Goal: Register for event/course

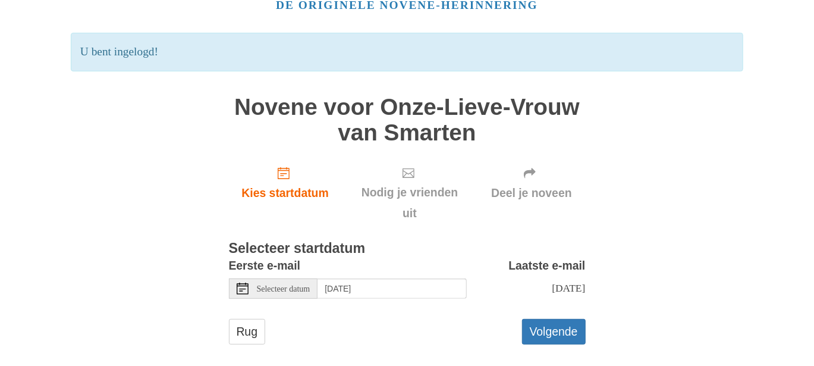
scroll to position [72, 0]
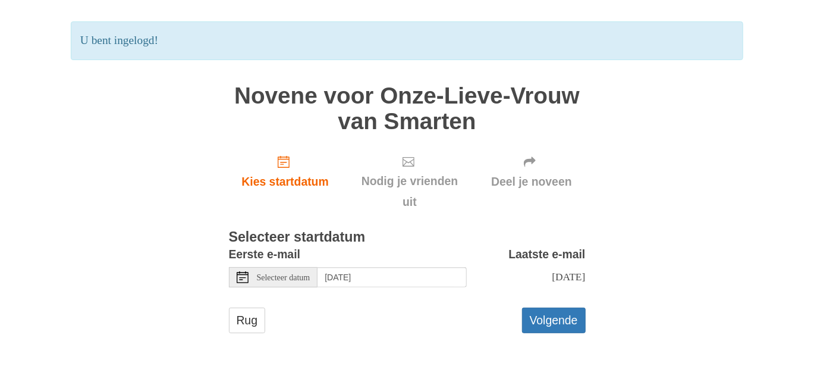
click at [270, 270] on div "Selecteer datum" at bounding box center [273, 277] width 89 height 20
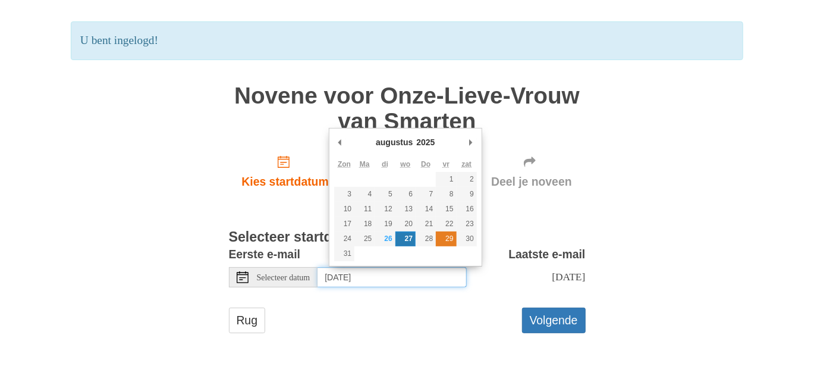
click at [446, 241] on font "29" at bounding box center [449, 238] width 8 height 8
click at [448, 242] on font "29" at bounding box center [449, 238] width 8 height 8
click at [361, 280] on input "[DATE]" at bounding box center [391, 277] width 149 height 20
click at [303, 276] on font "Selecteer datum" at bounding box center [283, 277] width 53 height 9
type input "[DATE]"
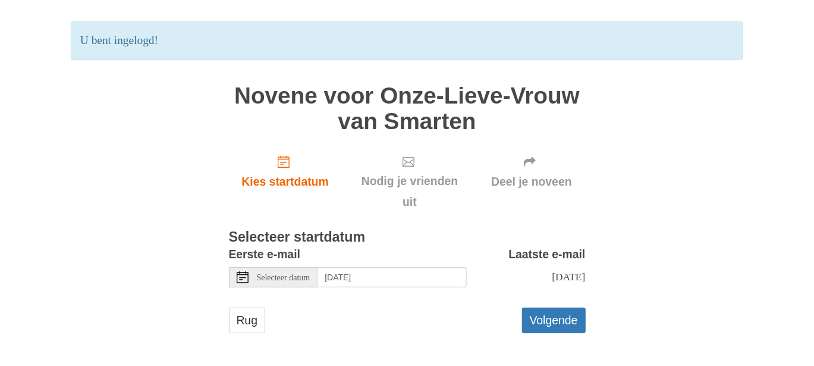
click at [240, 273] on icon at bounding box center [243, 277] width 12 height 12
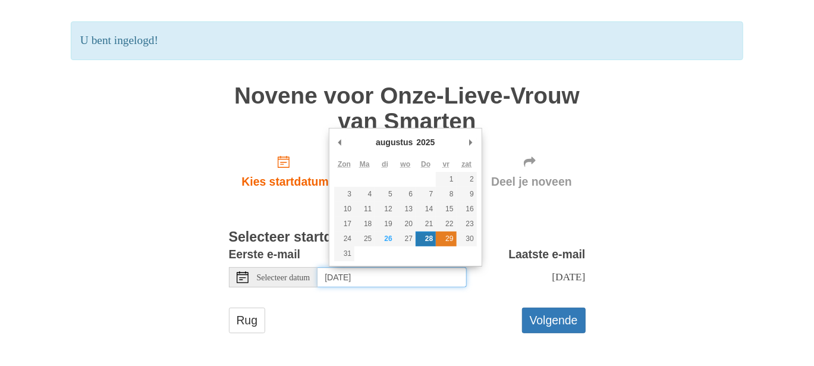
click at [446, 239] on font "29" at bounding box center [449, 238] width 8 height 8
click at [407, 282] on input "Thursday, August 28th" at bounding box center [391, 277] width 149 height 20
click at [451, 239] on font "29" at bounding box center [449, 238] width 8 height 8
click at [427, 240] on font "28" at bounding box center [429, 238] width 8 height 8
click at [405, 241] on font "27" at bounding box center [409, 238] width 8 height 8
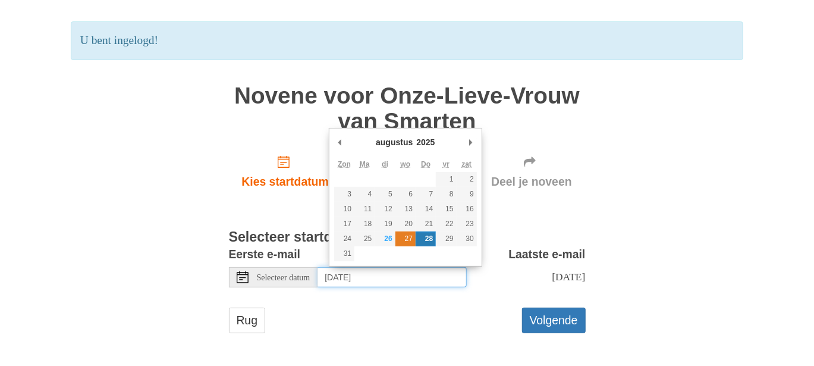
click at [407, 240] on font "27" at bounding box center [409, 238] width 8 height 8
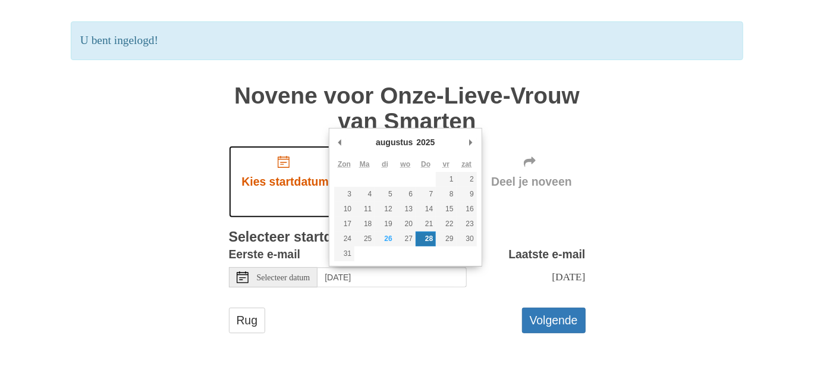
click at [278, 179] on font "Kies startdatum" at bounding box center [284, 181] width 87 height 13
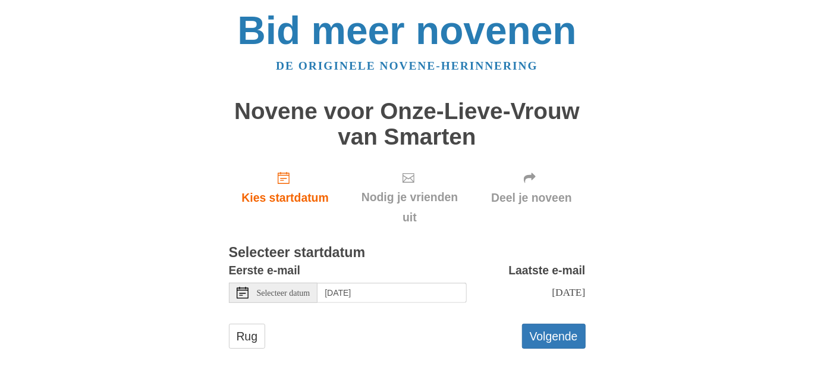
click at [305, 291] on font "Selecteer datum" at bounding box center [283, 292] width 53 height 9
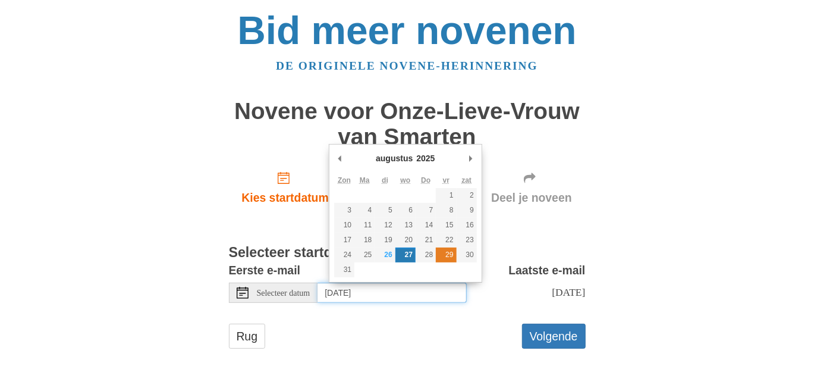
click at [448, 256] on font "29" at bounding box center [449, 254] width 8 height 8
click at [411, 296] on input "[DATE]" at bounding box center [391, 292] width 149 height 20
click at [349, 295] on input "[DATE]" at bounding box center [391, 292] width 149 height 20
click at [243, 337] on font "Rug" at bounding box center [247, 335] width 21 height 13
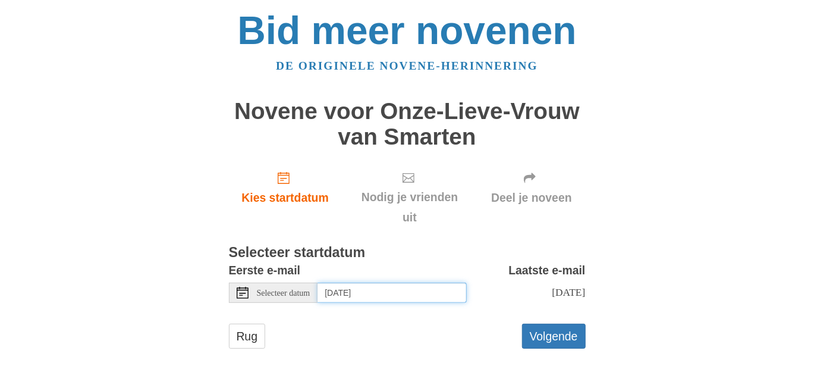
click at [353, 292] on input "Wednesday, August 27th" at bounding box center [391, 292] width 149 height 20
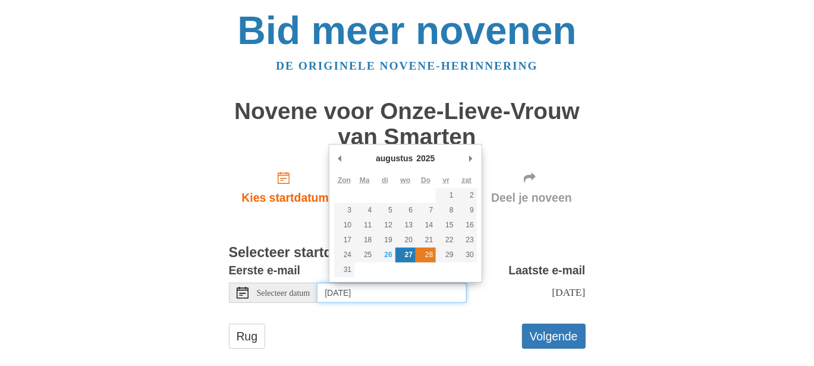
type input "Thursday, August 28th"
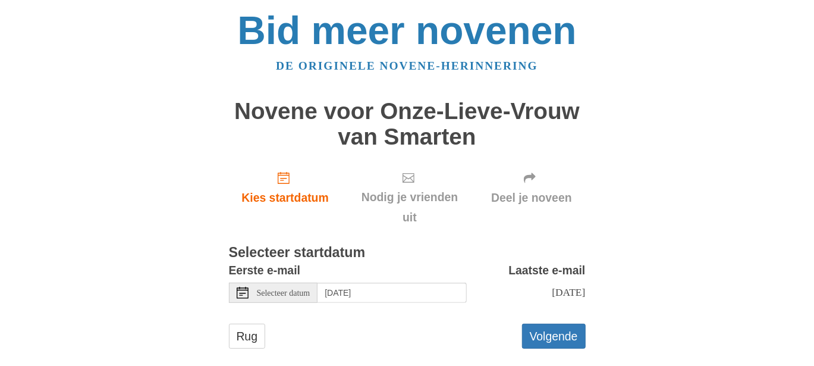
click at [285, 282] on div "Selecteer datum" at bounding box center [273, 292] width 89 height 20
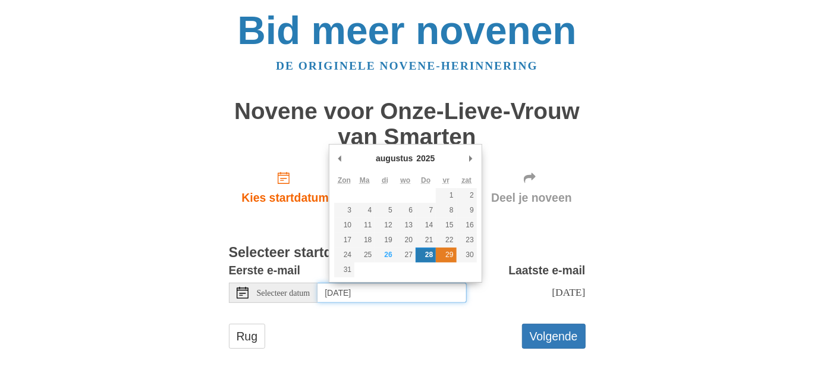
click at [449, 253] on font "29" at bounding box center [449, 254] width 8 height 8
click at [449, 254] on font "29" at bounding box center [449, 254] width 8 height 8
click at [298, 288] on font "Selecteer datum" at bounding box center [283, 292] width 53 height 9
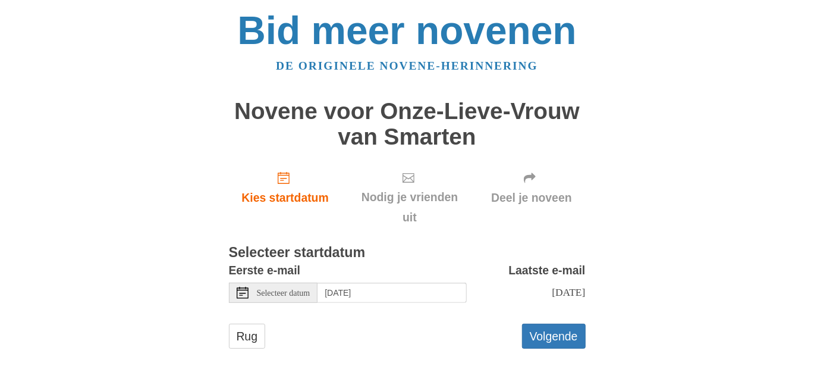
drag, startPoint x: 364, startPoint y: 291, endPoint x: 379, endPoint y: 322, distance: 33.8
click at [379, 322] on form "Eerste e-mail Selecteer datum Thursday, August 28th Laatste e-mail Zaterdag 6 s…" at bounding box center [407, 310] width 357 height 100
click at [237, 333] on font "Rug" at bounding box center [247, 335] width 21 height 13
click at [282, 288] on font "Selecteer datum" at bounding box center [283, 292] width 53 height 9
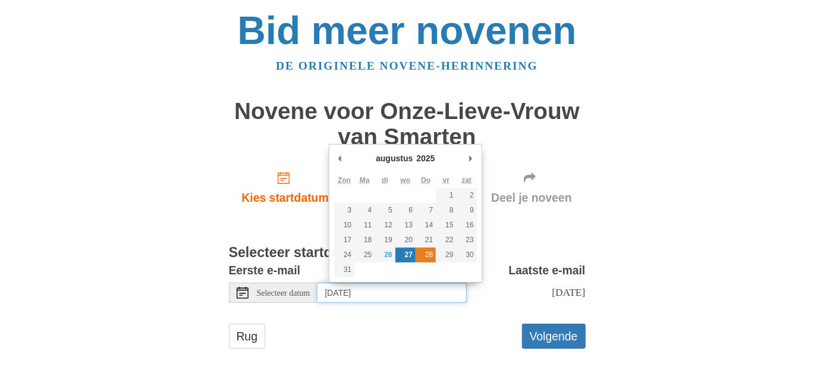
click at [425, 254] on font "28" at bounding box center [429, 254] width 8 height 8
click at [425, 258] on font "28" at bounding box center [429, 254] width 8 height 8
click at [318, 291] on div "Selecteer datum" at bounding box center [273, 292] width 89 height 20
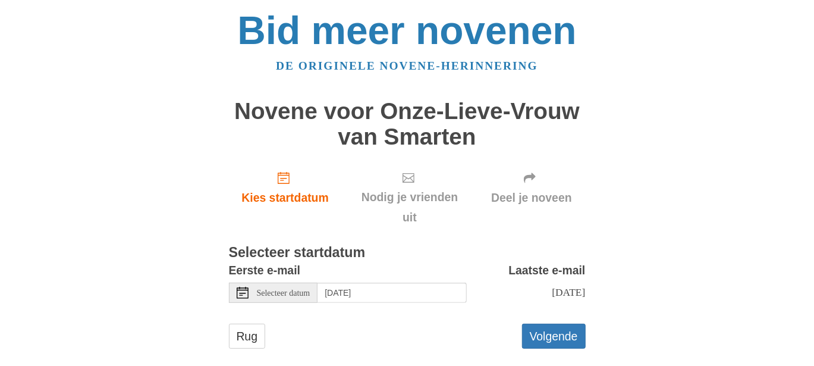
click at [310, 292] on font "Selecteer datum" at bounding box center [283, 292] width 53 height 9
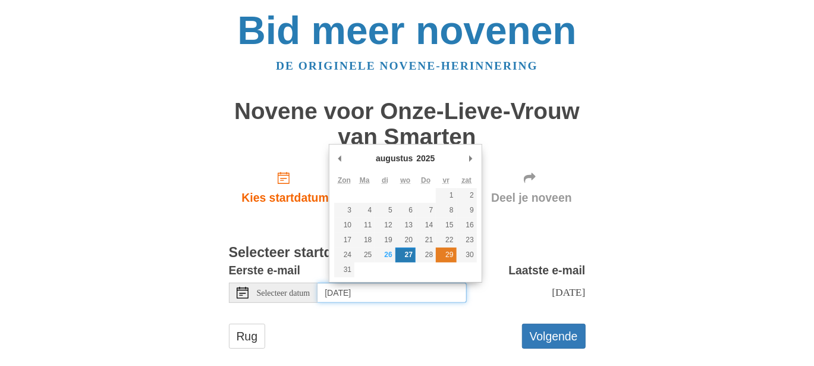
click at [450, 254] on font "29" at bounding box center [449, 254] width 8 height 8
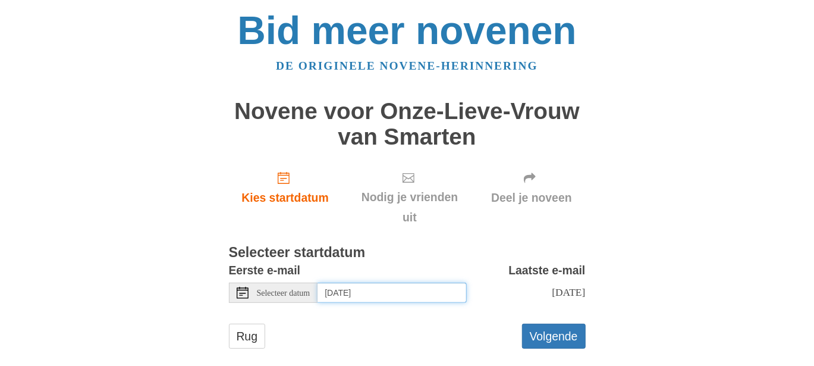
click at [391, 294] on input "Wednesday, August 27th" at bounding box center [391, 292] width 149 height 20
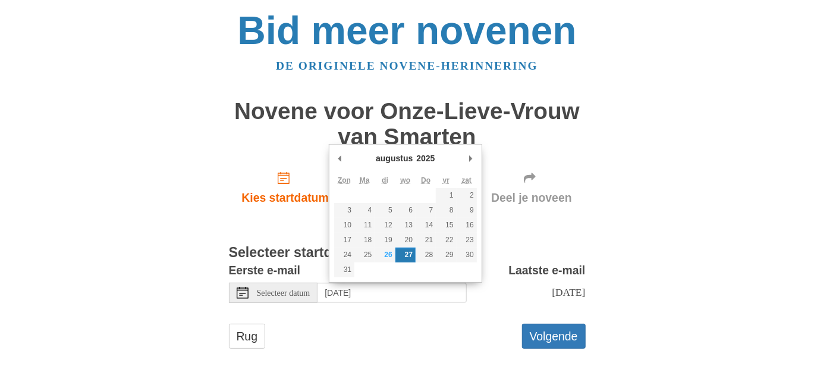
click at [295, 291] on font "Selecteer datum" at bounding box center [283, 292] width 53 height 9
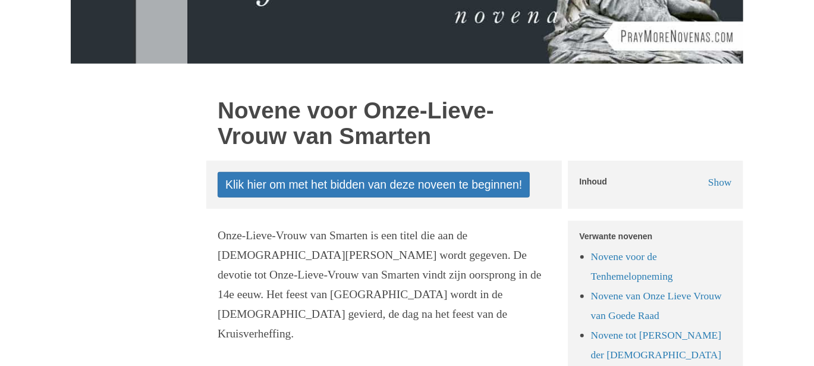
scroll to position [357, 0]
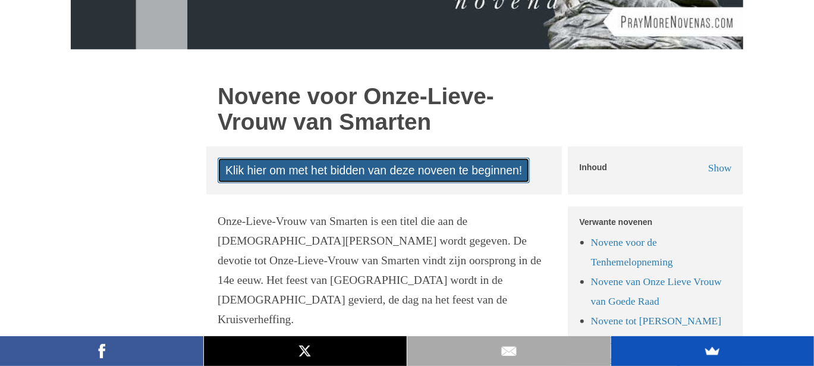
click at [329, 169] on font "Klik hier om met het bidden van deze noveen te beginnen!" at bounding box center [373, 170] width 297 height 13
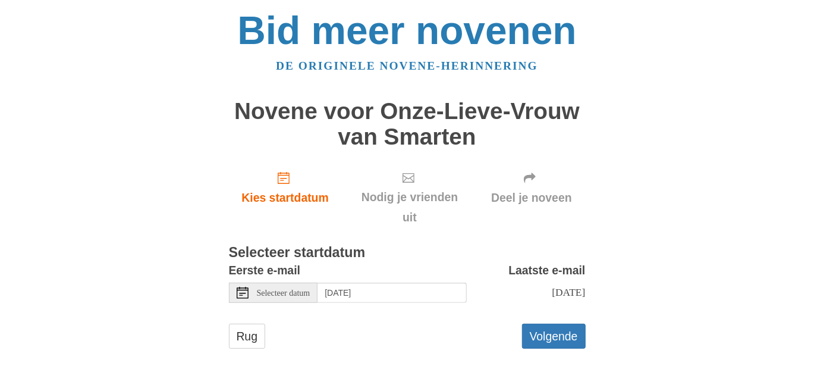
click at [310, 292] on font "Selecteer datum" at bounding box center [283, 292] width 53 height 9
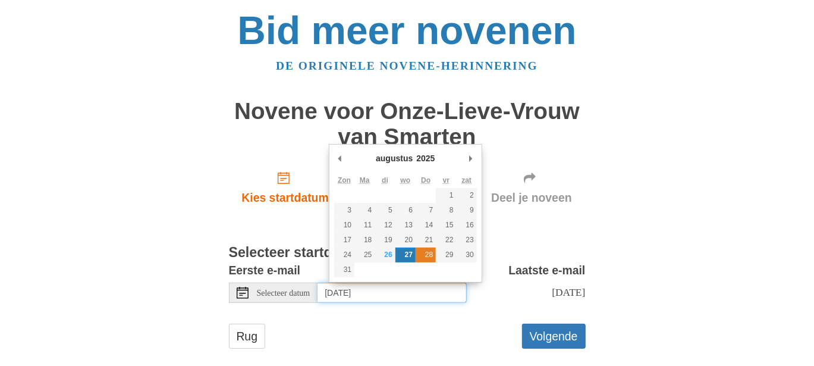
click at [429, 251] on font "28" at bounding box center [429, 254] width 8 height 8
click at [451, 256] on font "29" at bounding box center [449, 254] width 8 height 8
click at [547, 335] on font "Volgende" at bounding box center [554, 335] width 48 height 13
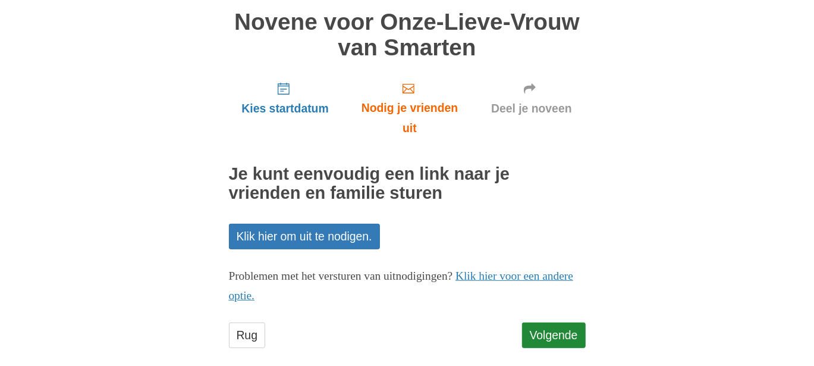
scroll to position [103, 0]
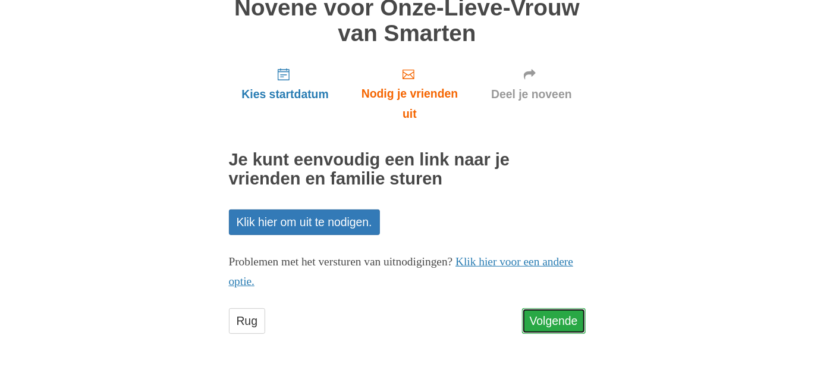
click at [553, 314] on font "Volgende" at bounding box center [554, 320] width 48 height 13
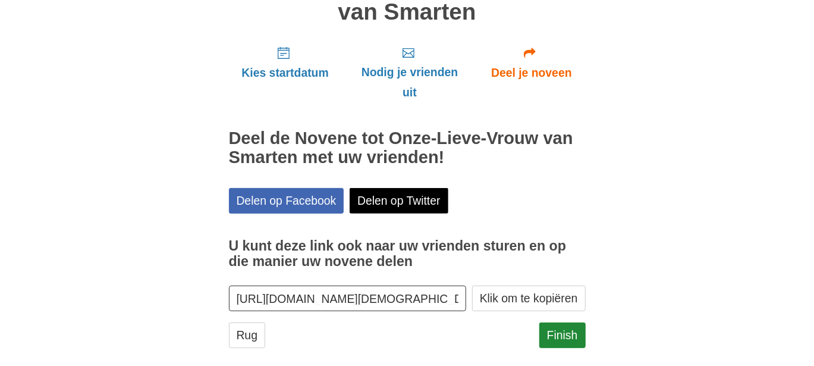
scroll to position [138, 0]
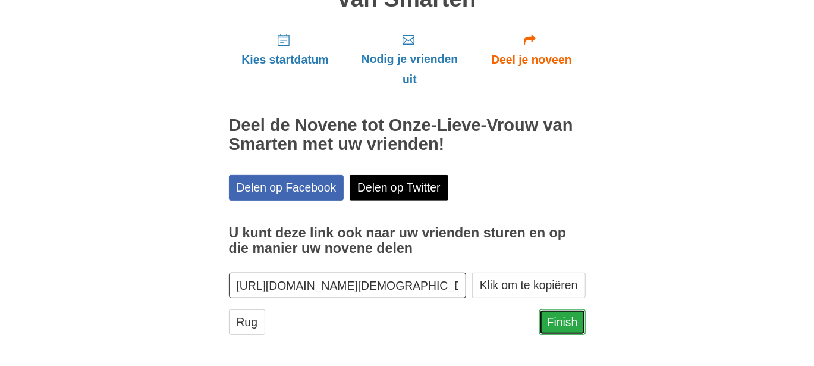
click at [562, 320] on font "Finish" at bounding box center [562, 322] width 31 height 13
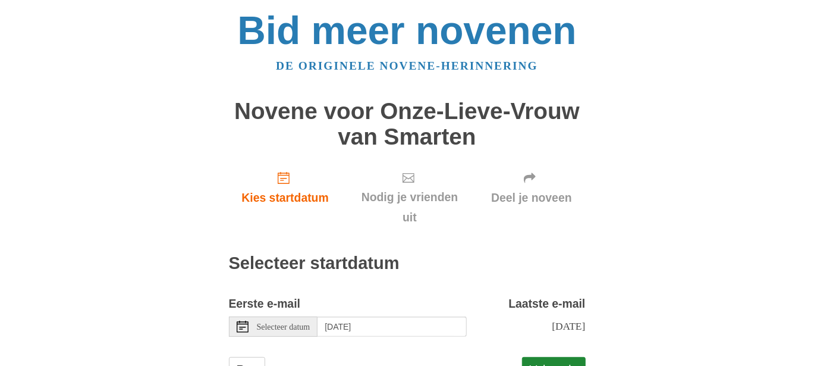
click at [310, 323] on font "Selecteer datum" at bounding box center [283, 326] width 53 height 9
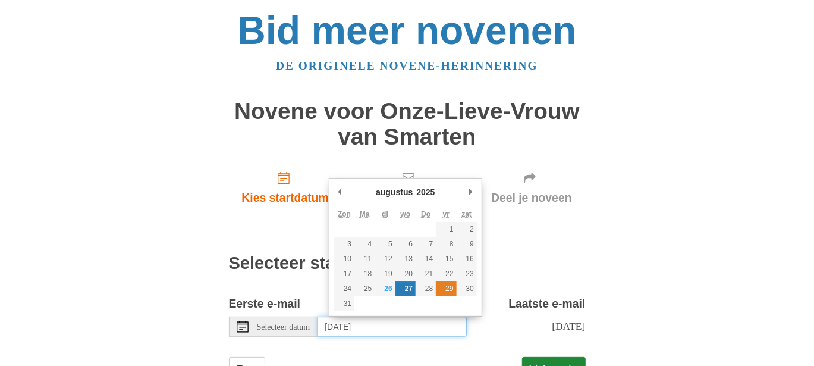
click at [447, 289] on font "29" at bounding box center [449, 288] width 8 height 8
click at [446, 291] on font "29" at bounding box center [449, 288] width 8 height 8
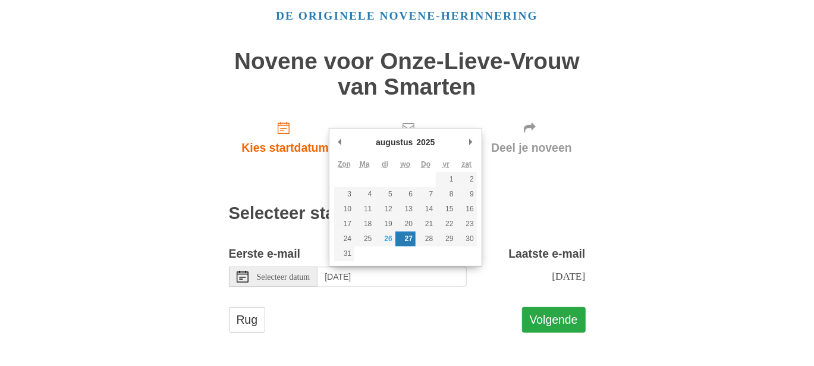
click at [545, 319] on font "Volgende" at bounding box center [554, 319] width 48 height 13
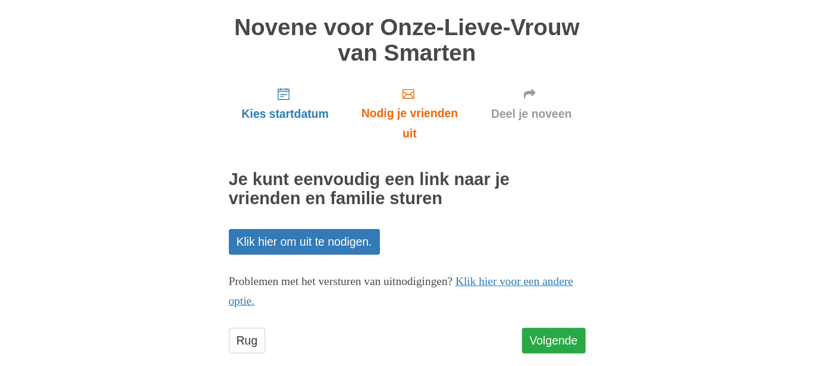
scroll to position [103, 0]
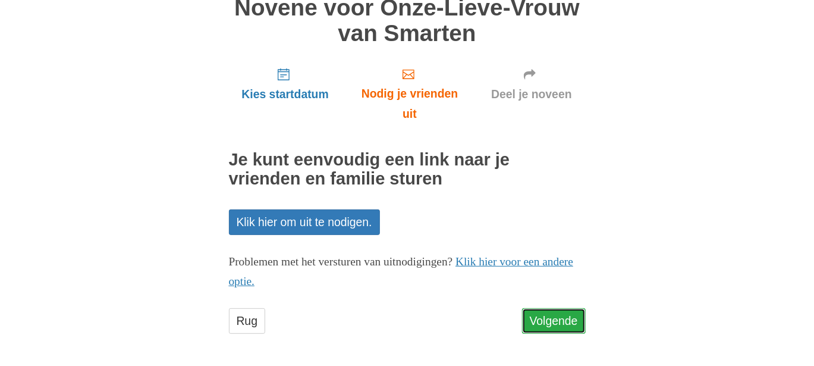
click at [562, 312] on font "Volgende" at bounding box center [554, 320] width 48 height 17
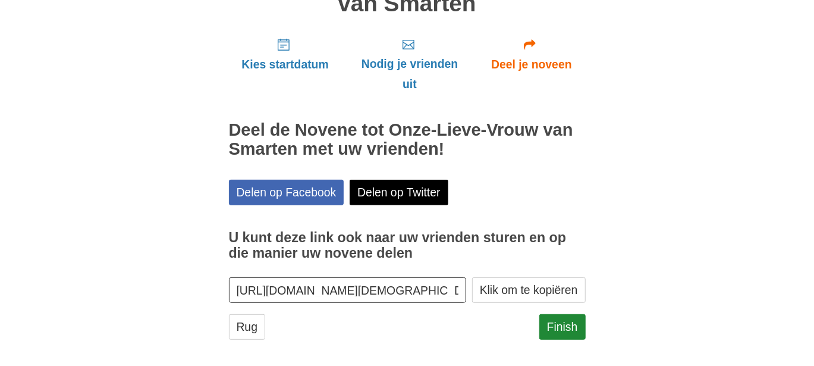
scroll to position [138, 0]
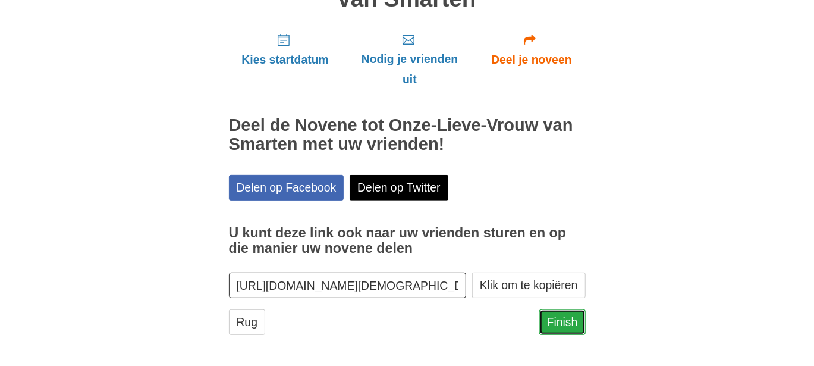
click at [562, 317] on font "Finish" at bounding box center [562, 322] width 31 height 13
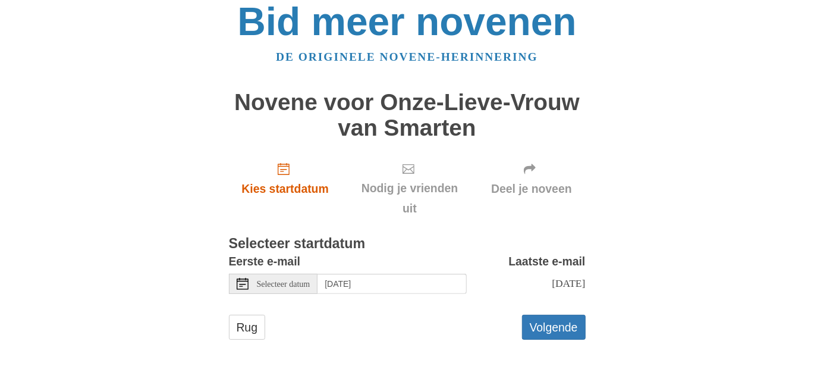
scroll to position [16, 0]
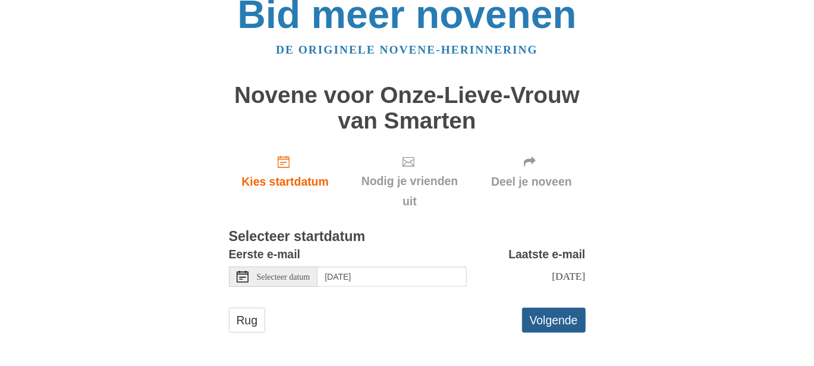
click at [560, 320] on font "Volgende" at bounding box center [554, 319] width 48 height 13
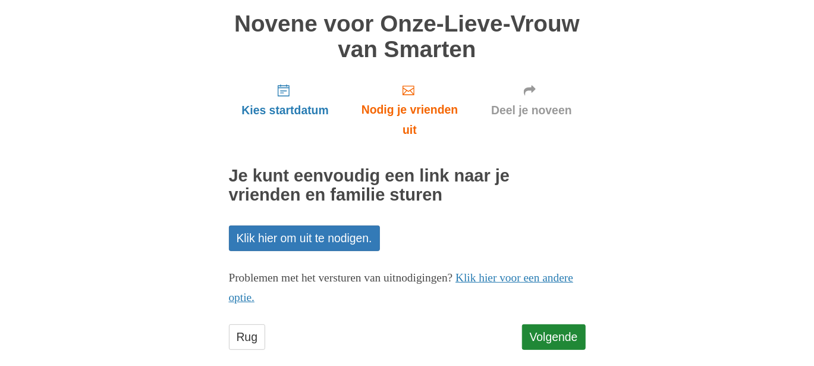
scroll to position [103, 0]
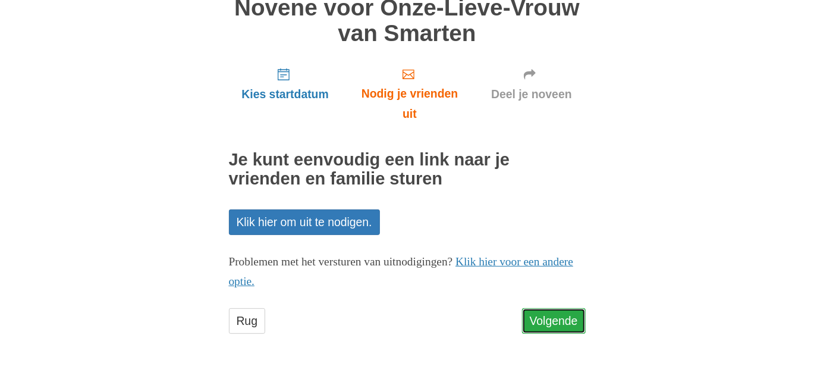
click at [560, 319] on font "Volgende" at bounding box center [554, 320] width 48 height 13
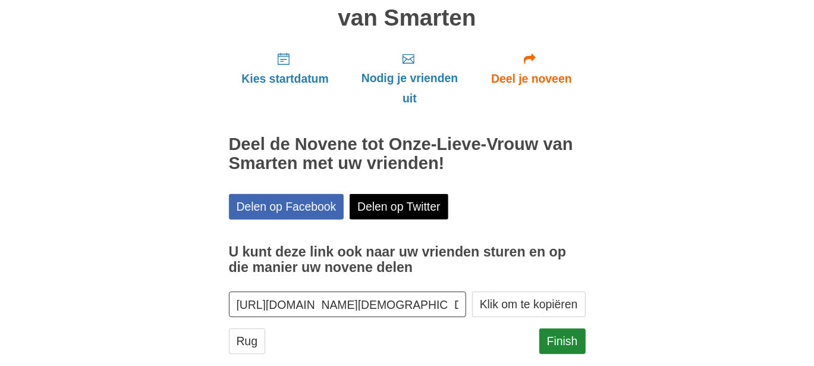
scroll to position [138, 0]
